Goal: Information Seeking & Learning: Learn about a topic

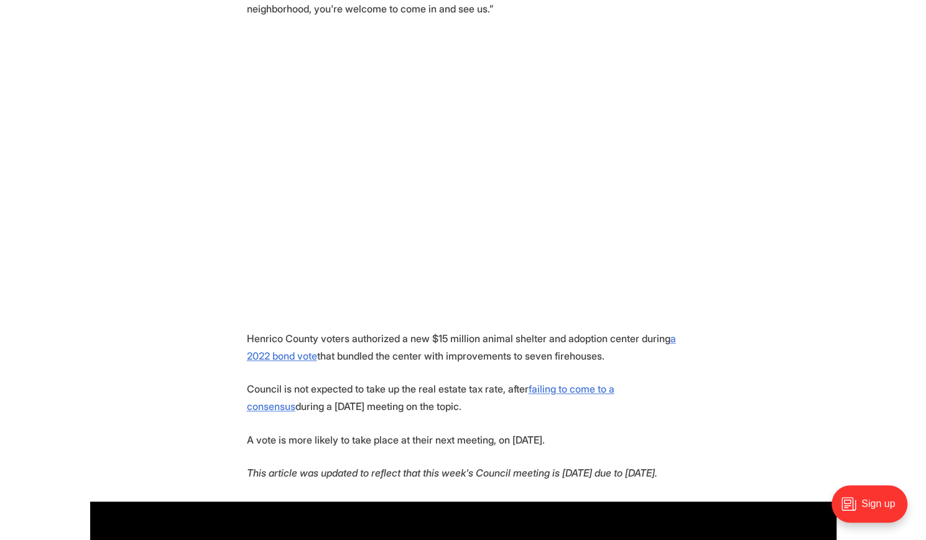
scroll to position [755, 0]
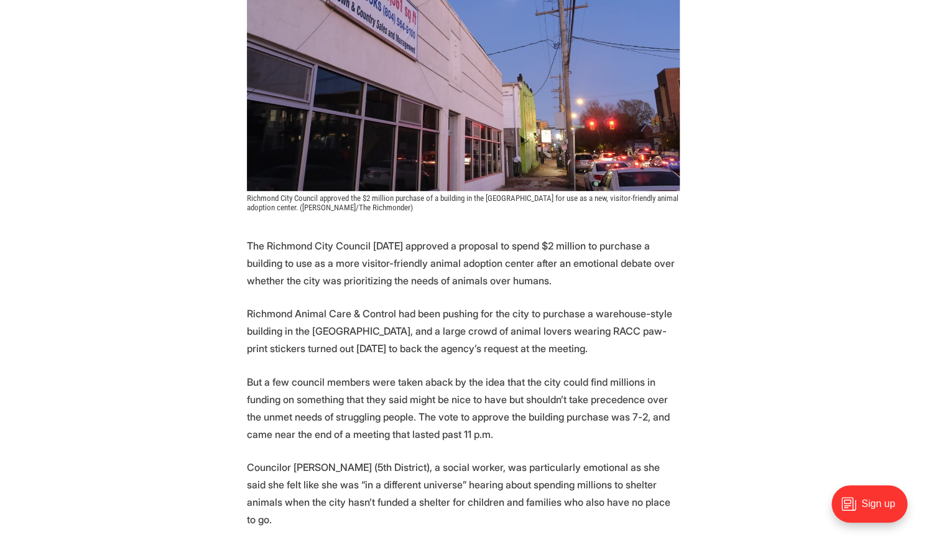
scroll to position [350, 0]
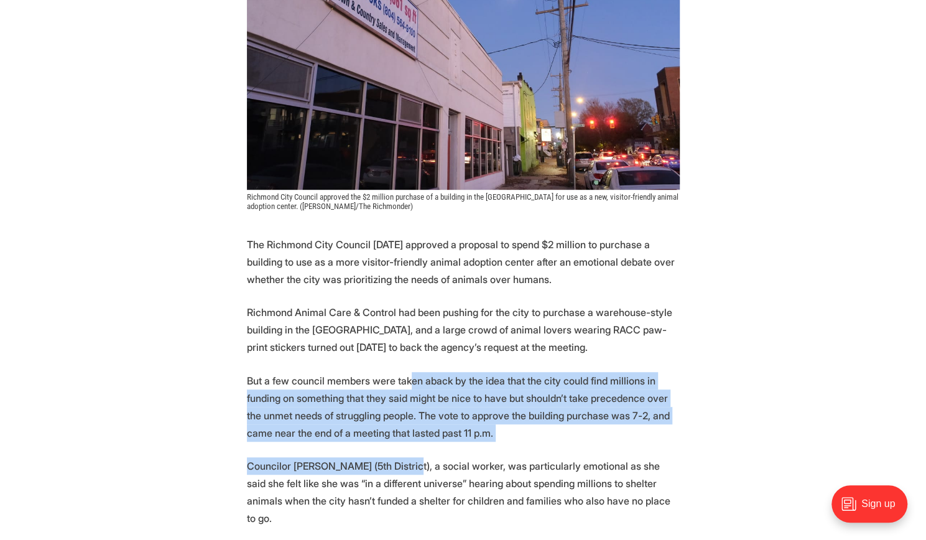
drag, startPoint x: 407, startPoint y: 384, endPoint x: 409, endPoint y: 461, distance: 77.2
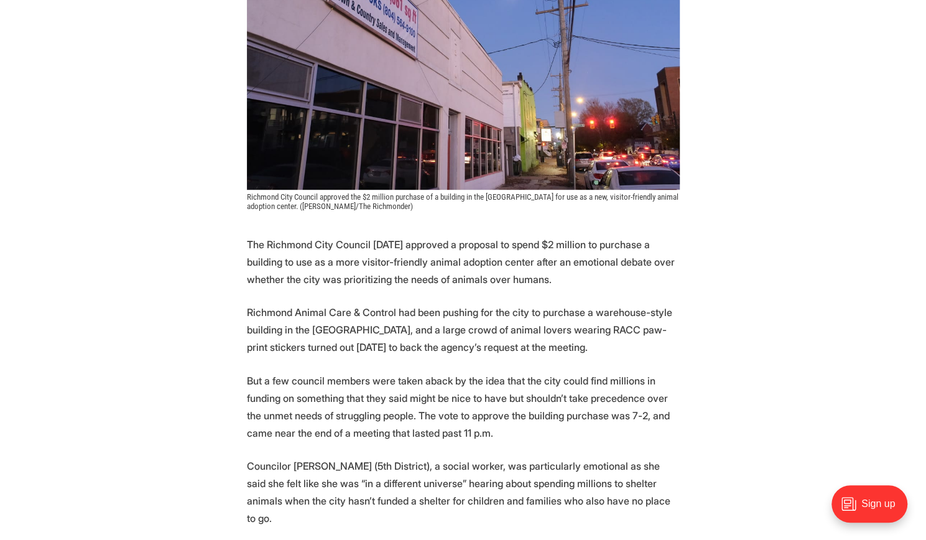
click at [412, 465] on p "Councilor Stephanie Lynch (5th District), a social worker, was particularly emo…" at bounding box center [463, 492] width 433 height 70
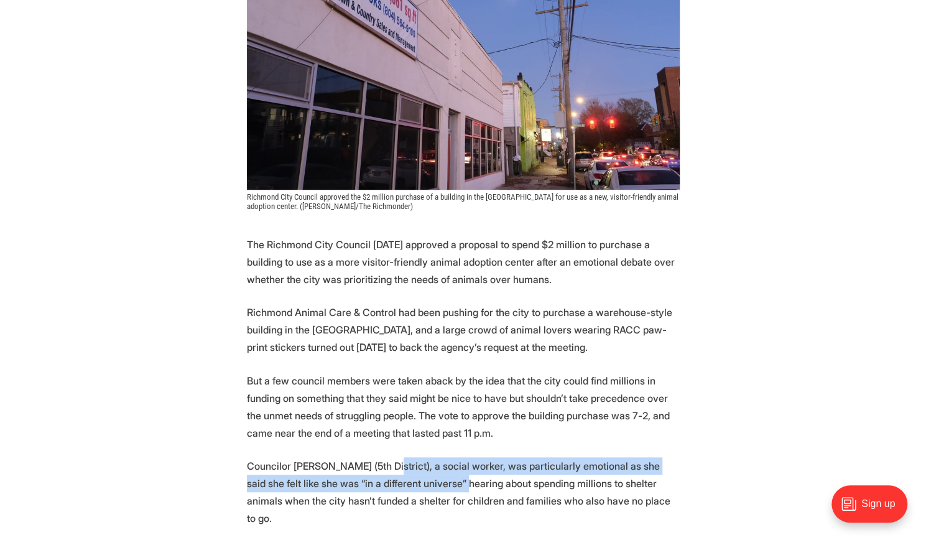
drag, startPoint x: 412, startPoint y: 465, endPoint x: 418, endPoint y: 491, distance: 26.9
click at [418, 491] on p "Councilor Stephanie Lynch (5th District), a social worker, was particularly emo…" at bounding box center [463, 492] width 433 height 70
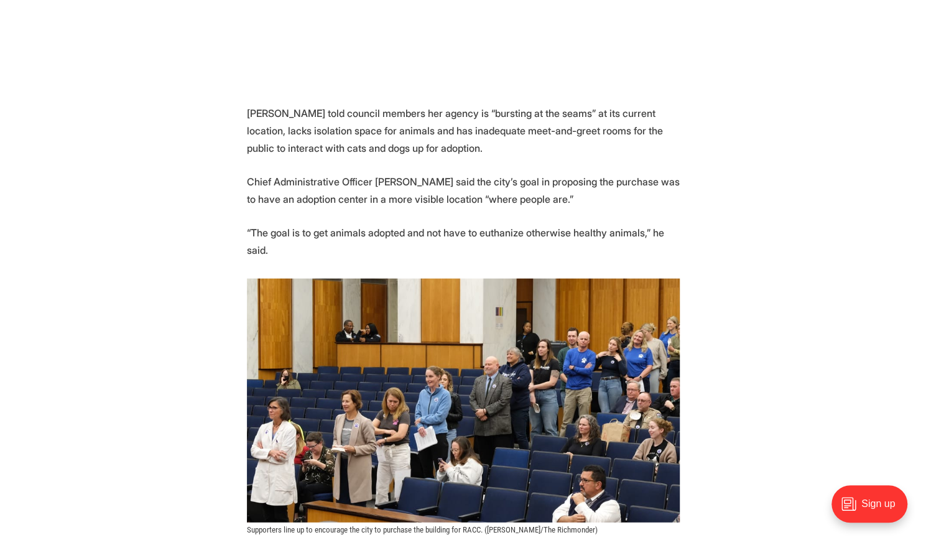
scroll to position [1669, 0]
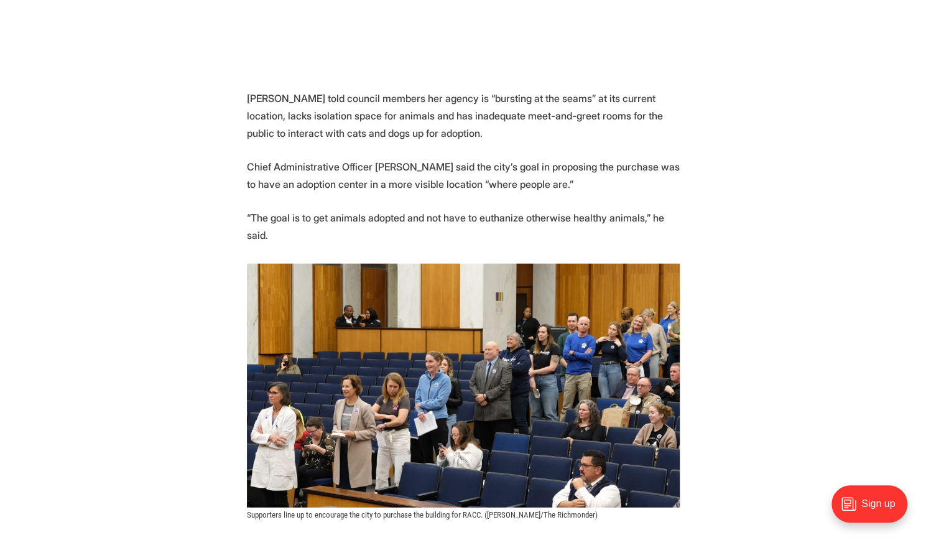
click at [418, 491] on figure "Supporters line up to encourage the city to purchase the building for RACC. (Gr…" at bounding box center [463, 392] width 433 height 256
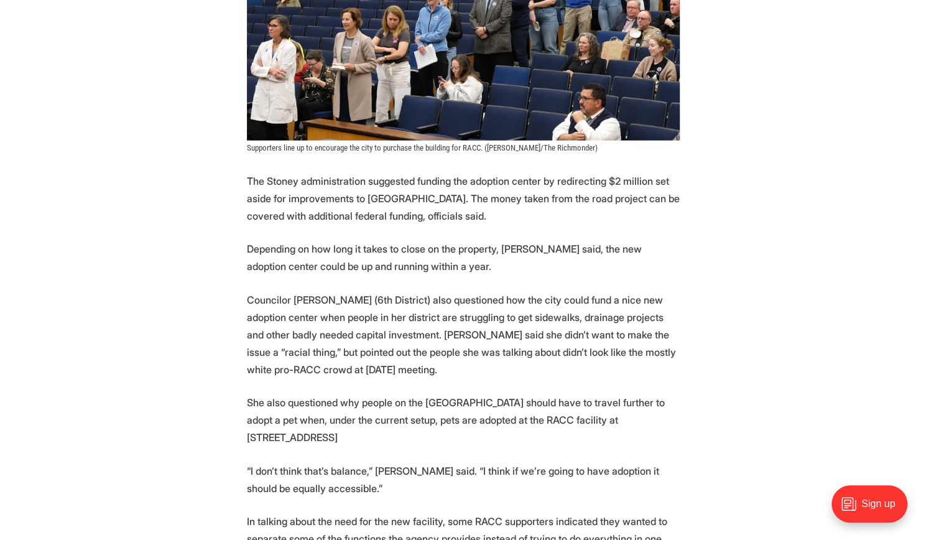
scroll to position [2039, 0]
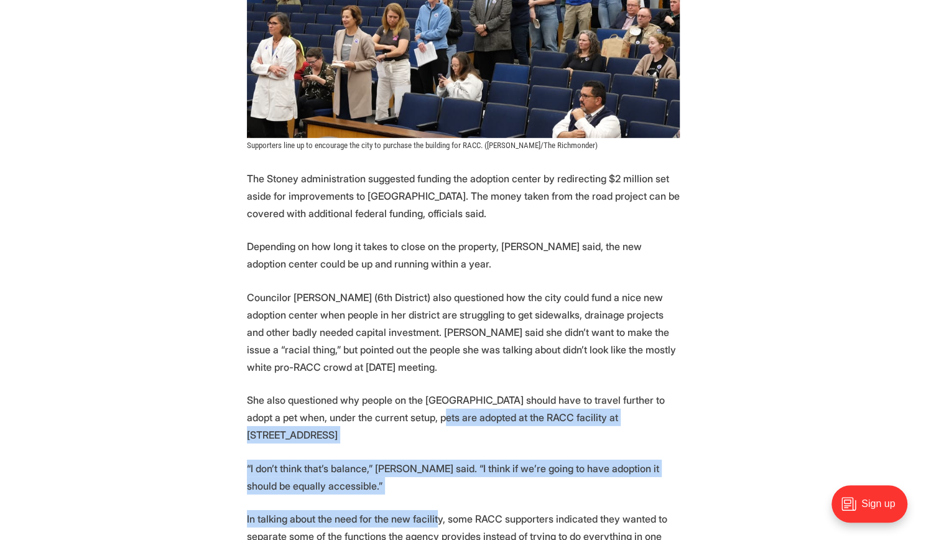
drag, startPoint x: 420, startPoint y: 406, endPoint x: 433, endPoint y: 483, distance: 77.6
click at [433, 510] on p "In talking about the need for the new facility, some RACC supporters indicated …" at bounding box center [463, 536] width 433 height 52
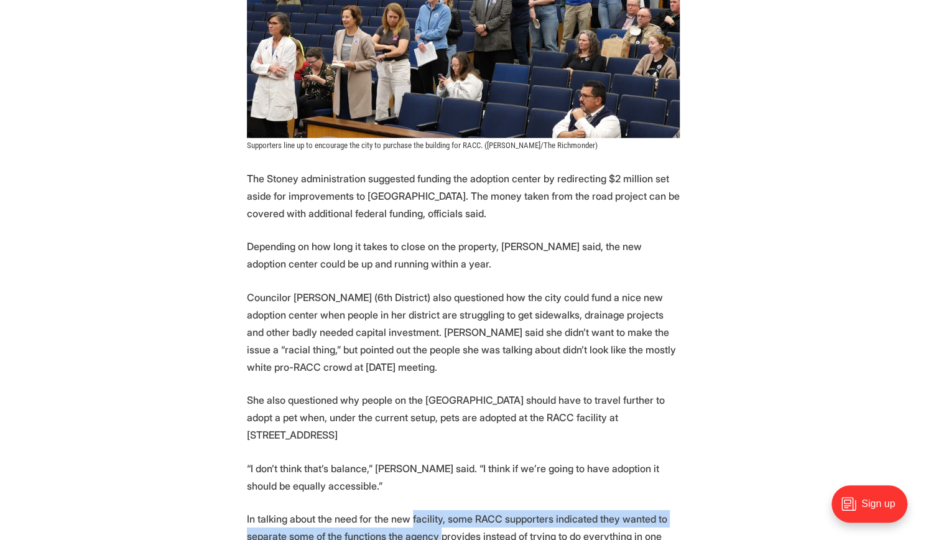
drag, startPoint x: 433, startPoint y: 483, endPoint x: 434, endPoint y: 499, distance: 16.8
click at [434, 510] on p "In talking about the need for the new facility, some RACC supporters indicated …" at bounding box center [463, 536] width 433 height 52
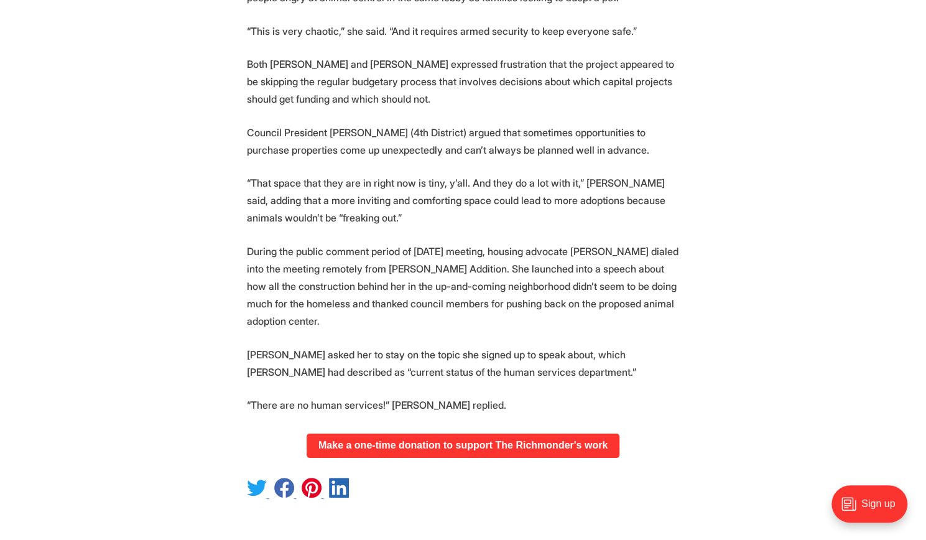
scroll to position [2649, 0]
